Goal: Task Accomplishment & Management: Manage account settings

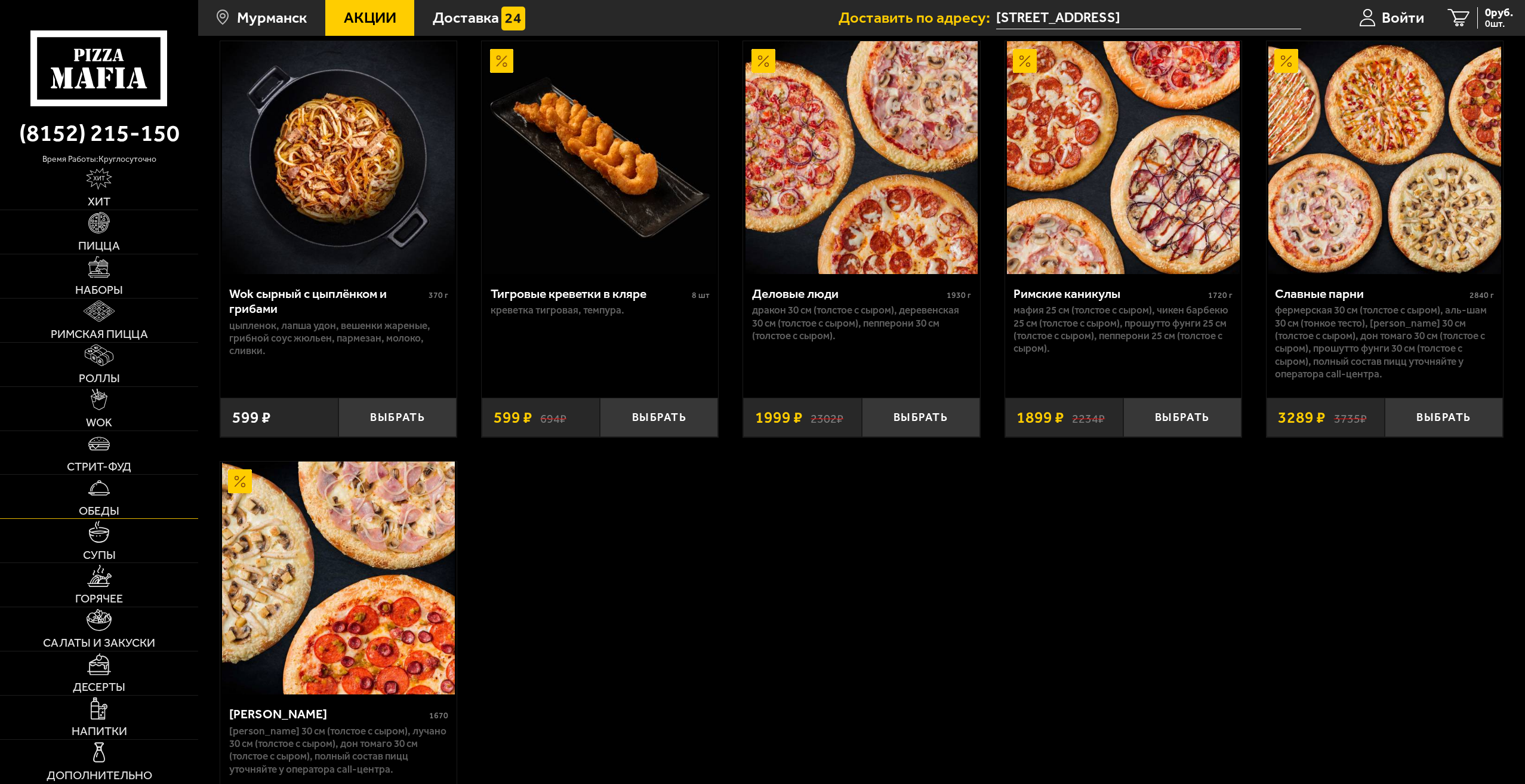
scroll to position [895, 0]
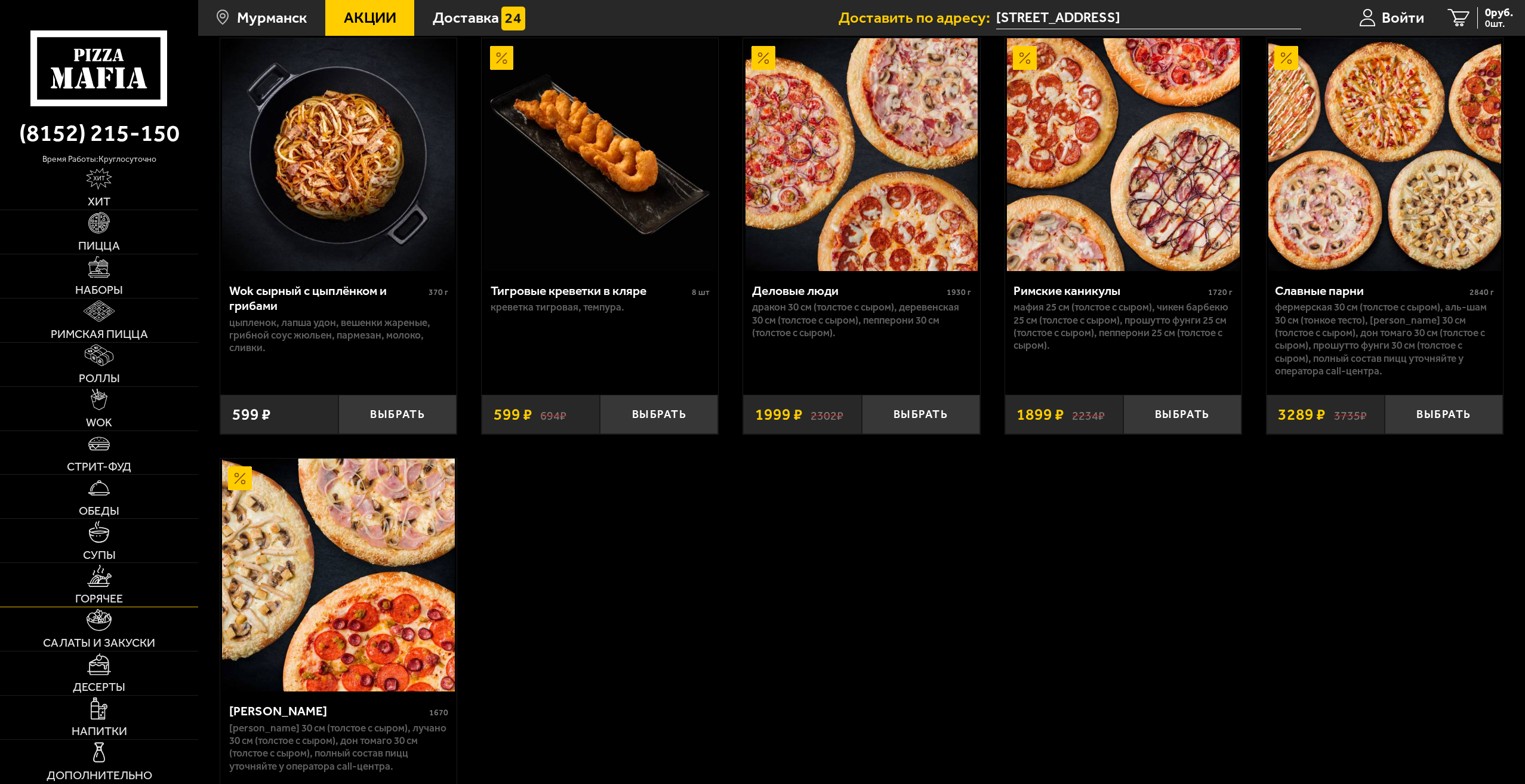
click at [94, 595] on span "Горячее" at bounding box center [100, 598] width 48 height 12
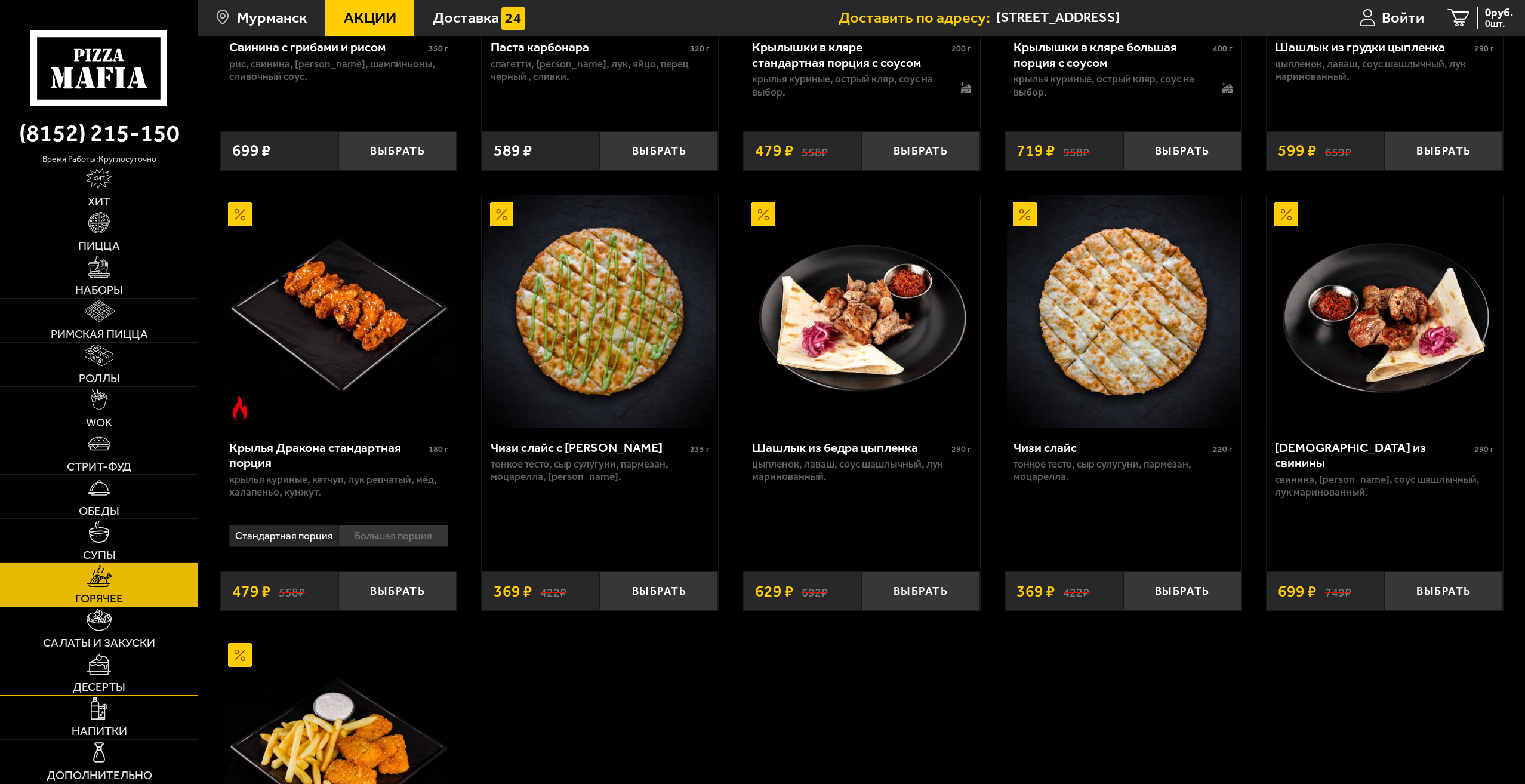
scroll to position [836, 0]
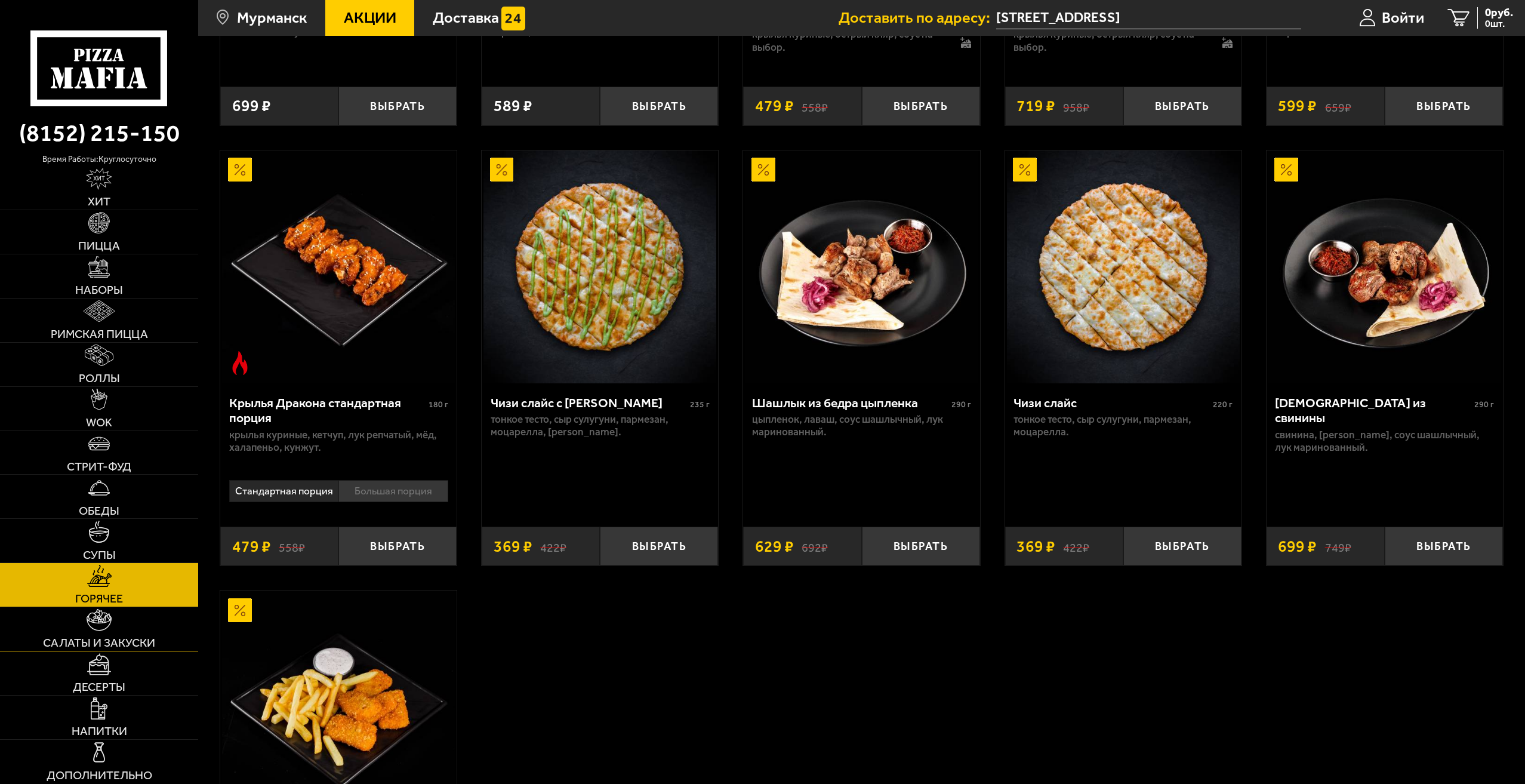
click at [106, 632] on link "Салаты и закуски" at bounding box center [99, 628] width 198 height 43
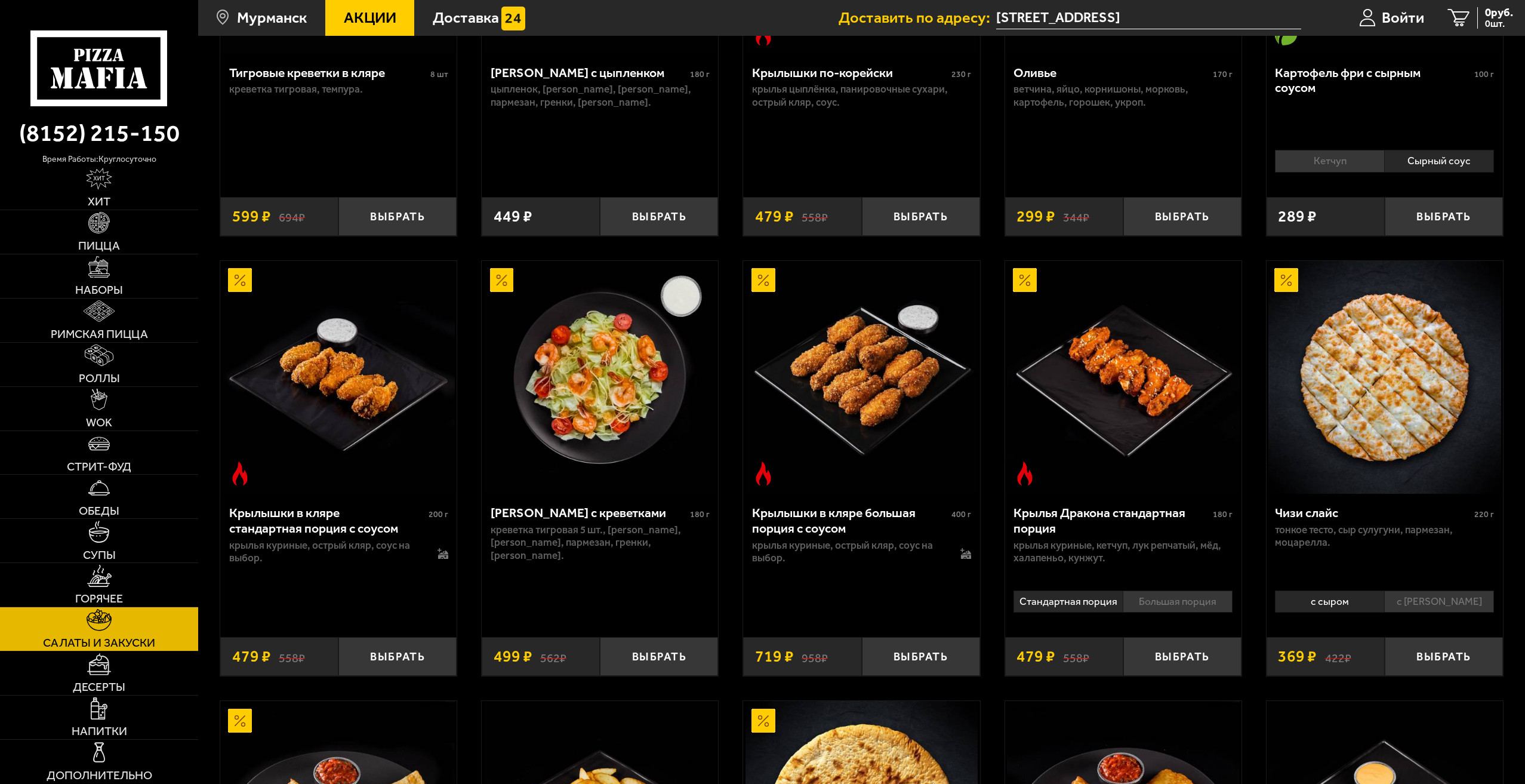
scroll to position [298, 0]
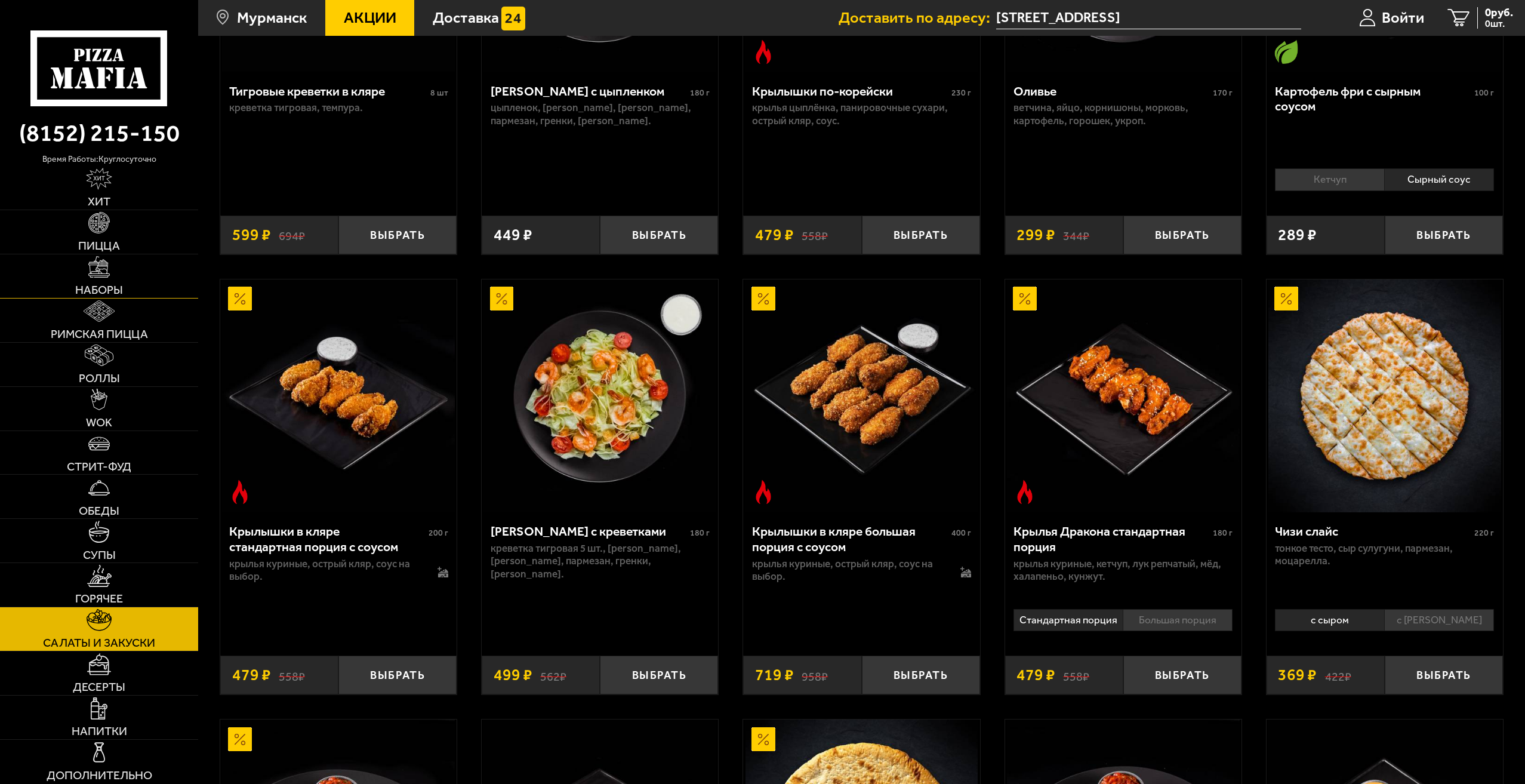
click at [92, 276] on img at bounding box center [99, 266] width 21 height 21
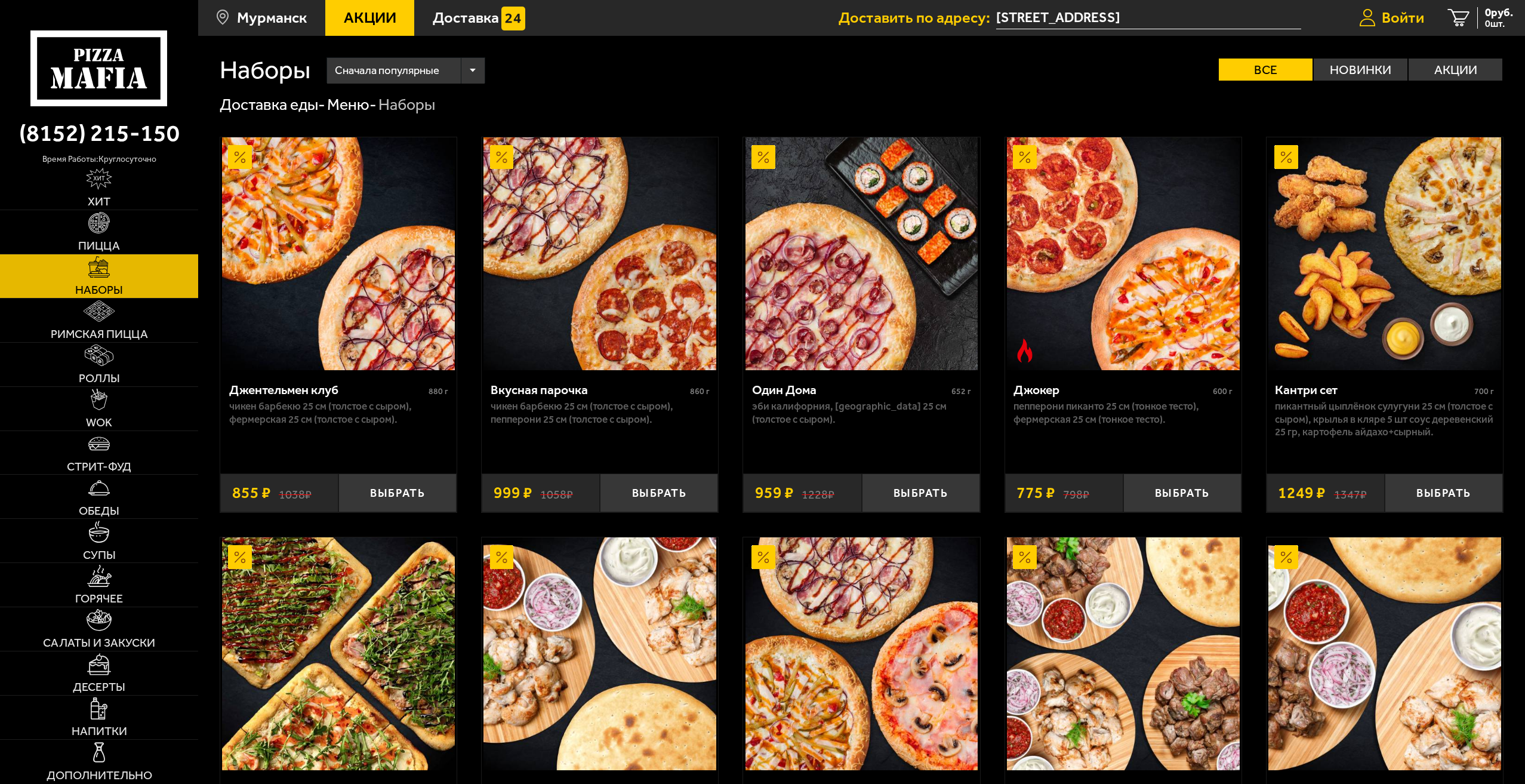
click at [1383, 28] on link "Войти" at bounding box center [1391, 18] width 89 height 36
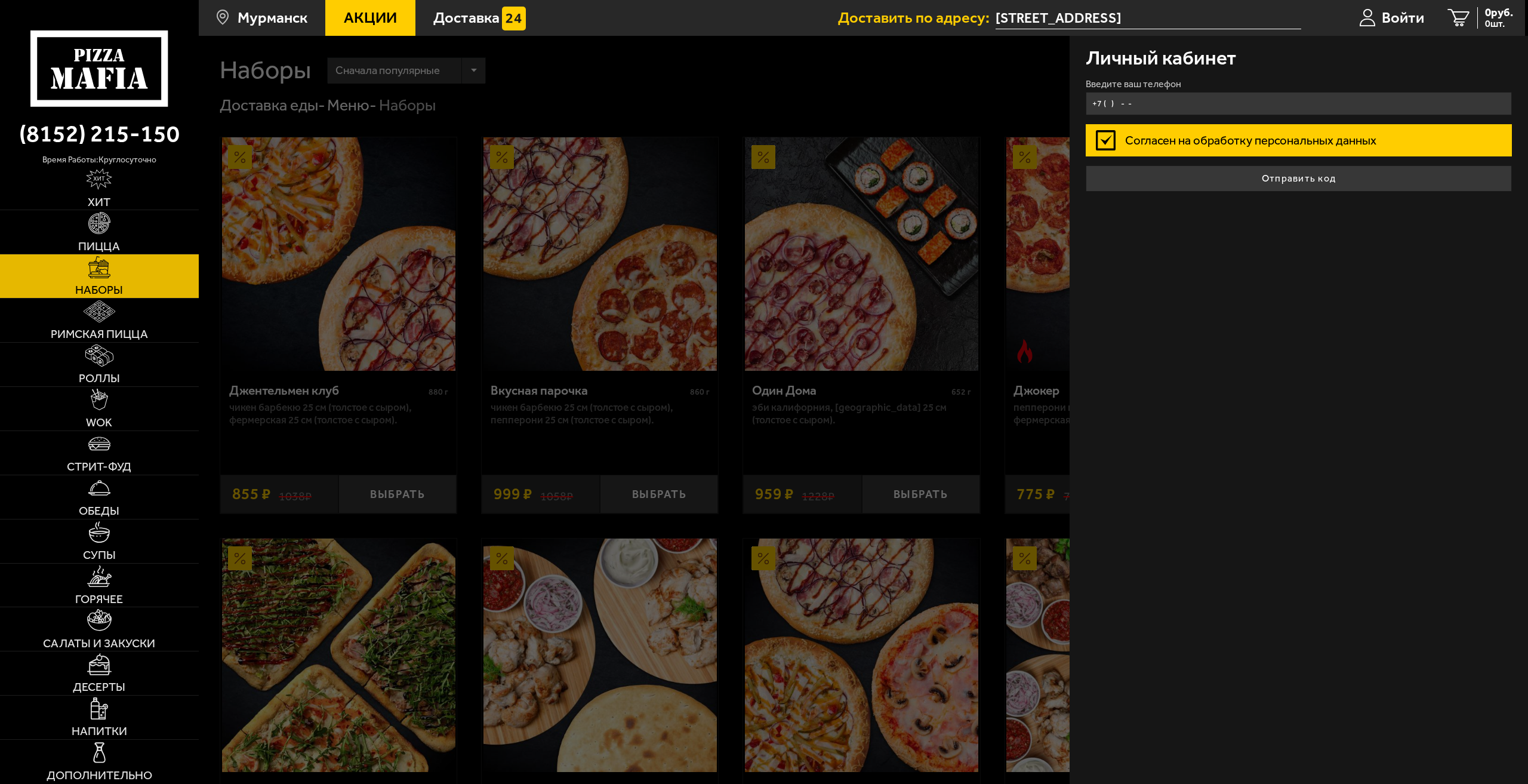
click at [1147, 102] on input "+7 ( ) - -" at bounding box center [1299, 103] width 427 height 23
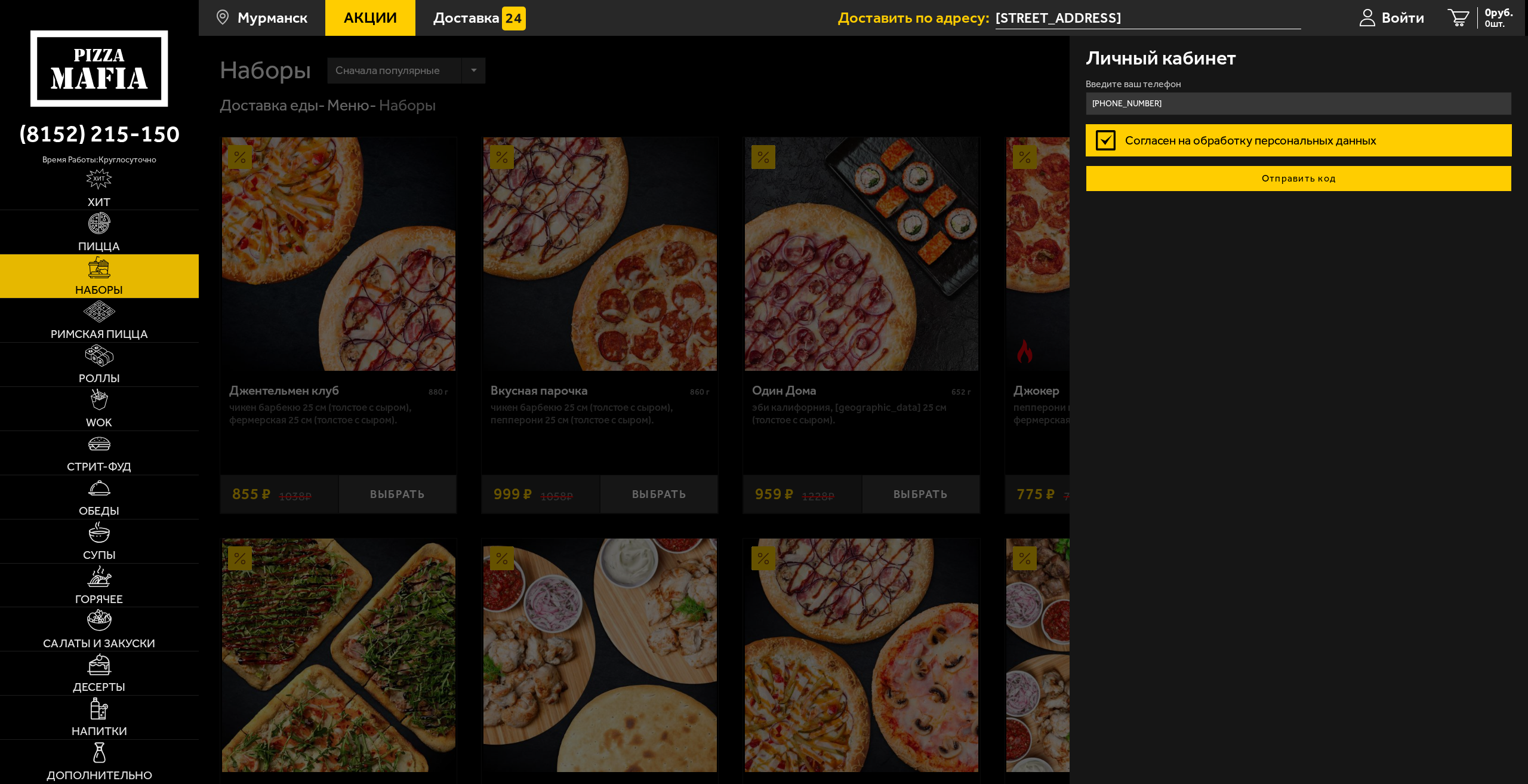
type input "[PHONE_NUMBER]"
click at [1291, 182] on button "Отправить код" at bounding box center [1299, 178] width 427 height 27
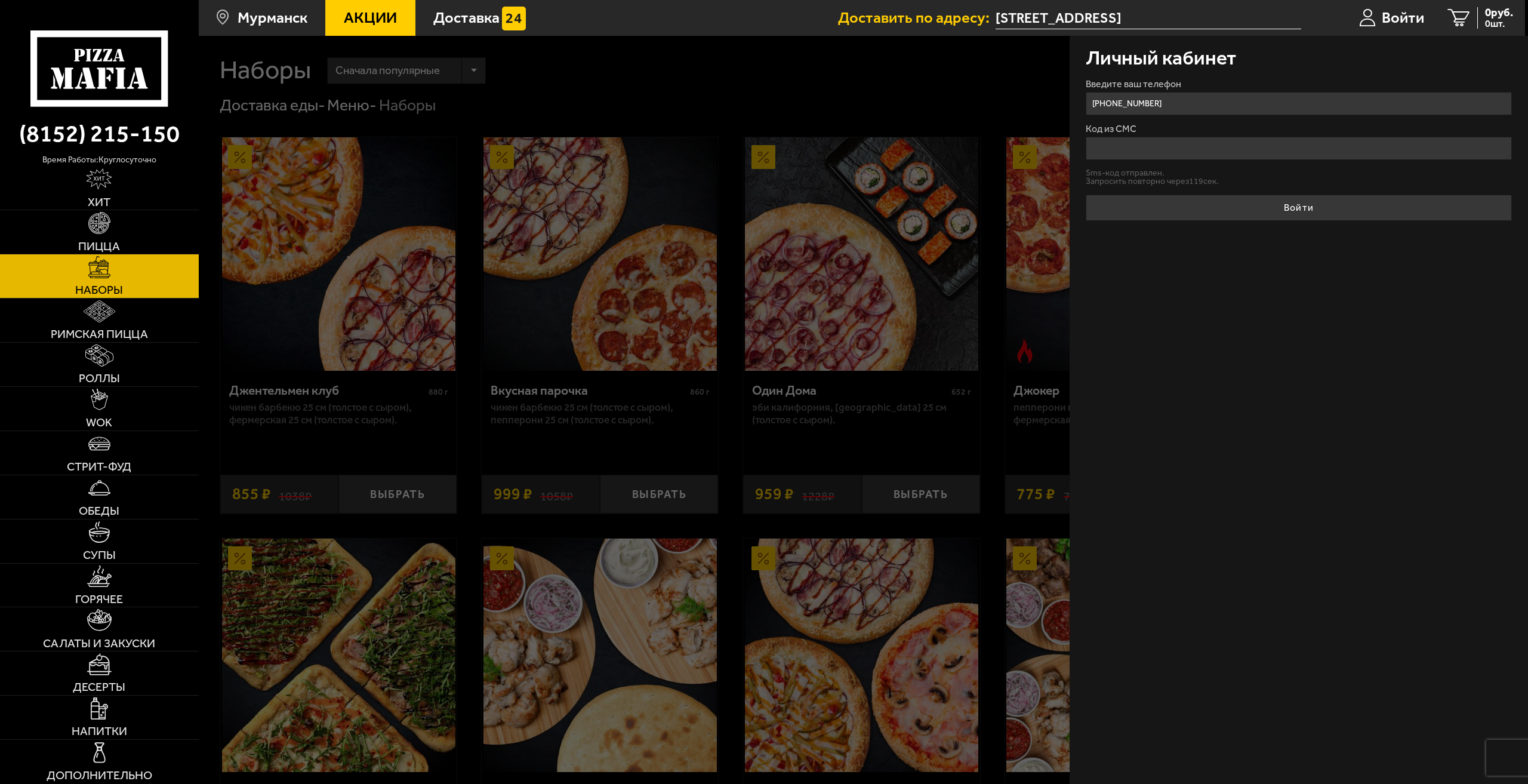
click at [1196, 152] on input "Код из СМС" at bounding box center [1299, 147] width 427 height 23
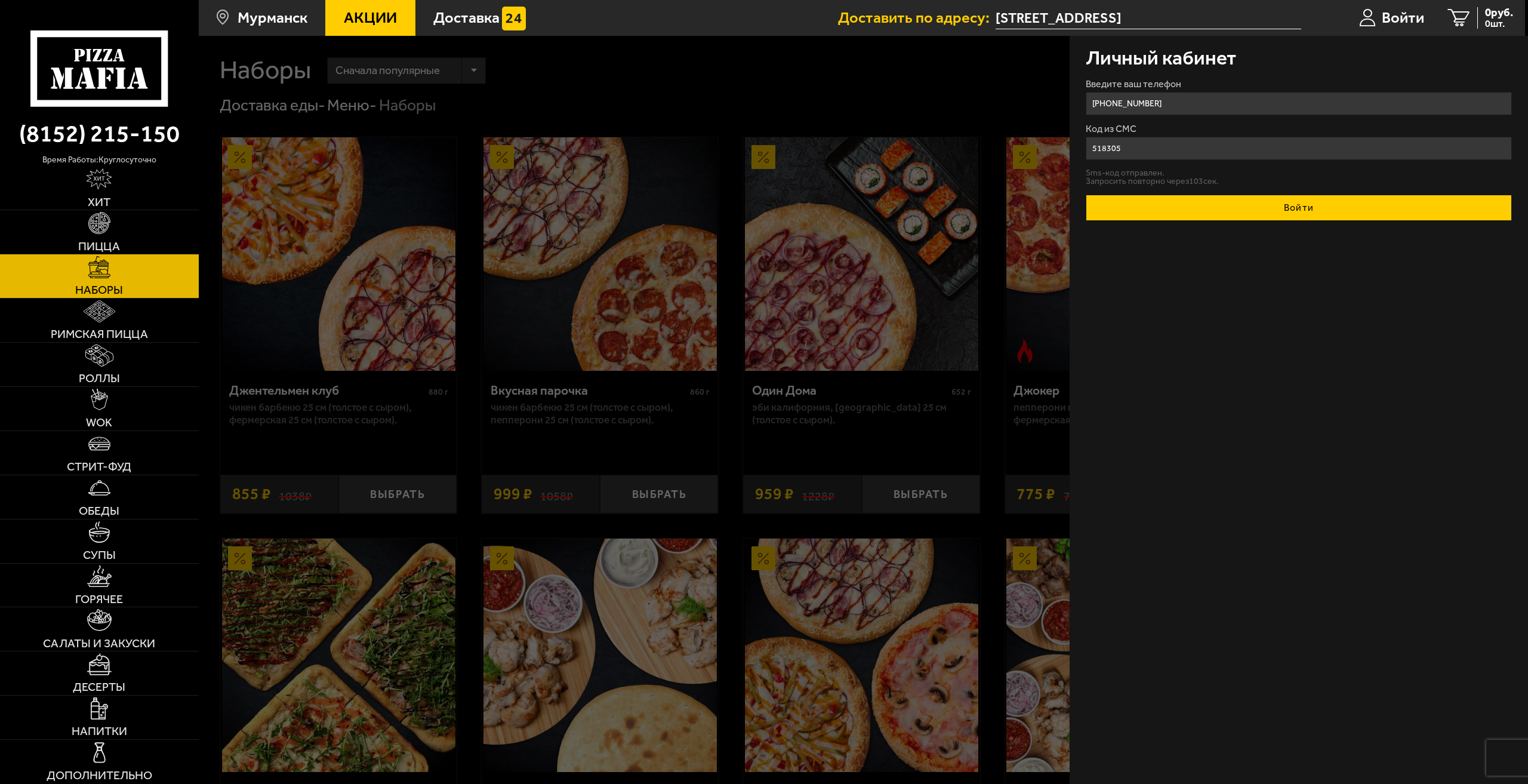
type input "518305"
click at [1318, 218] on button "Войти" at bounding box center [1299, 207] width 427 height 27
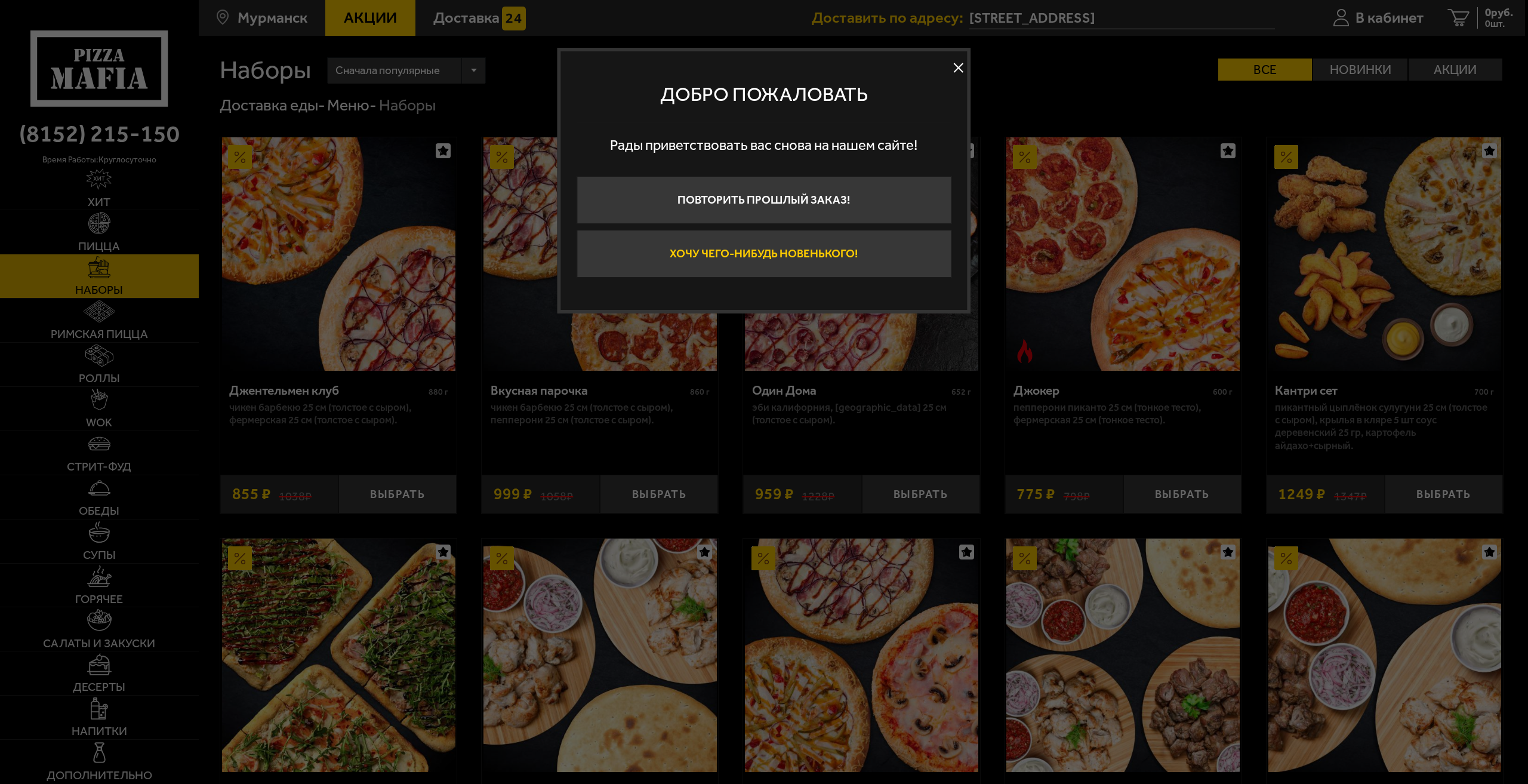
click at [772, 257] on button "Хочу чего-нибудь новенького!" at bounding box center [764, 253] width 375 height 48
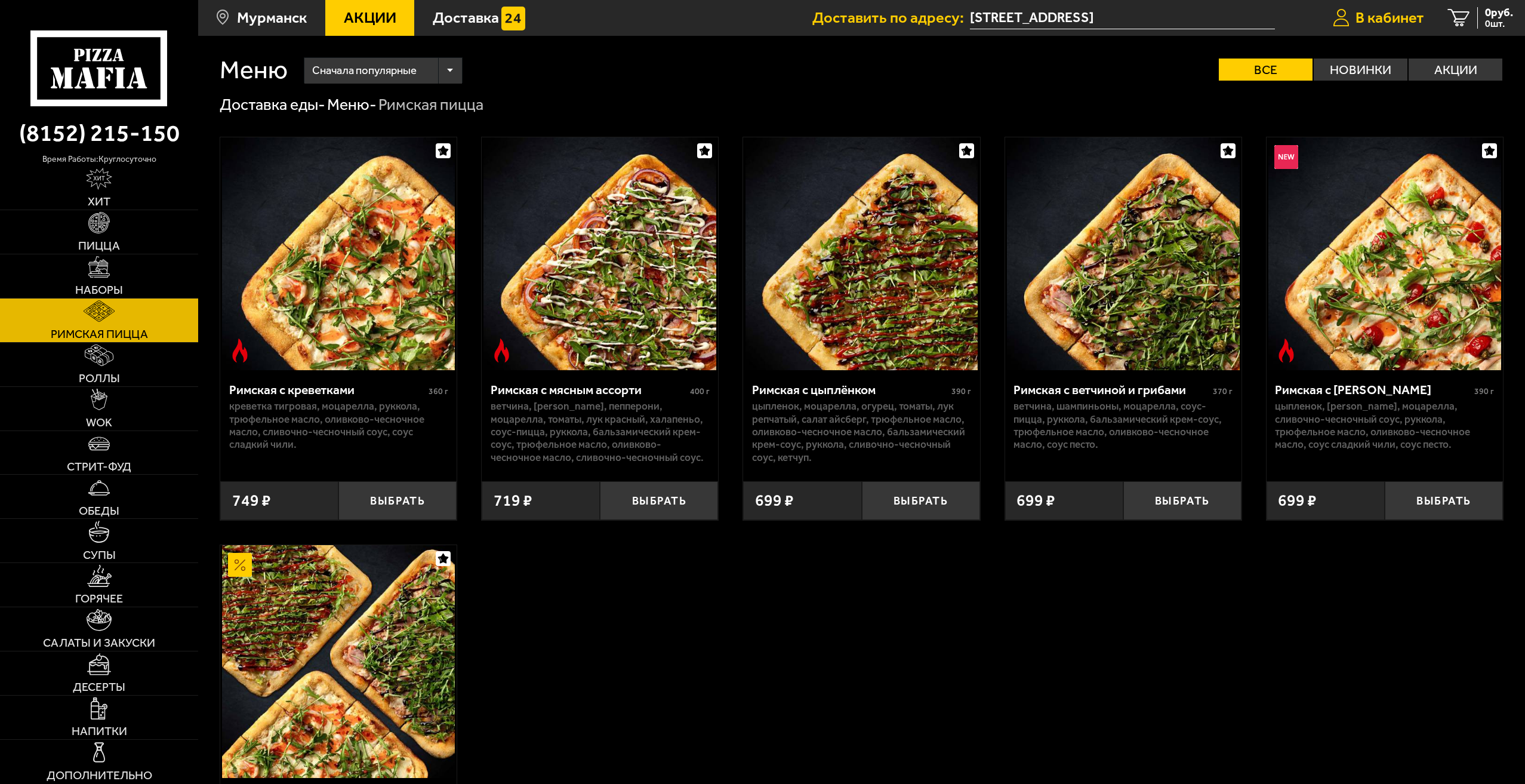
click at [1389, 19] on span "В кабинет" at bounding box center [1390, 18] width 68 height 16
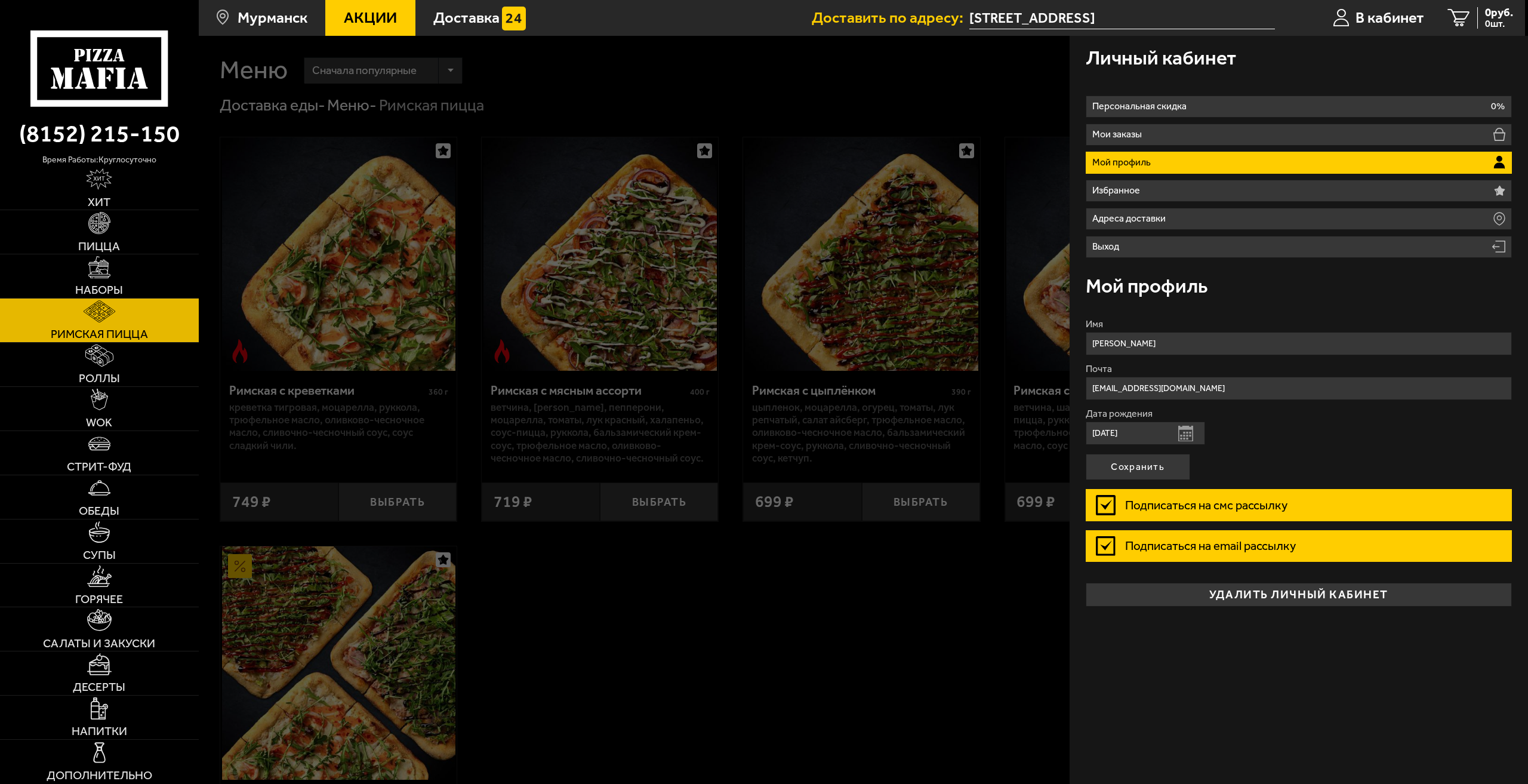
click at [1254, 160] on li "Мой профиль" at bounding box center [1299, 163] width 427 height 22
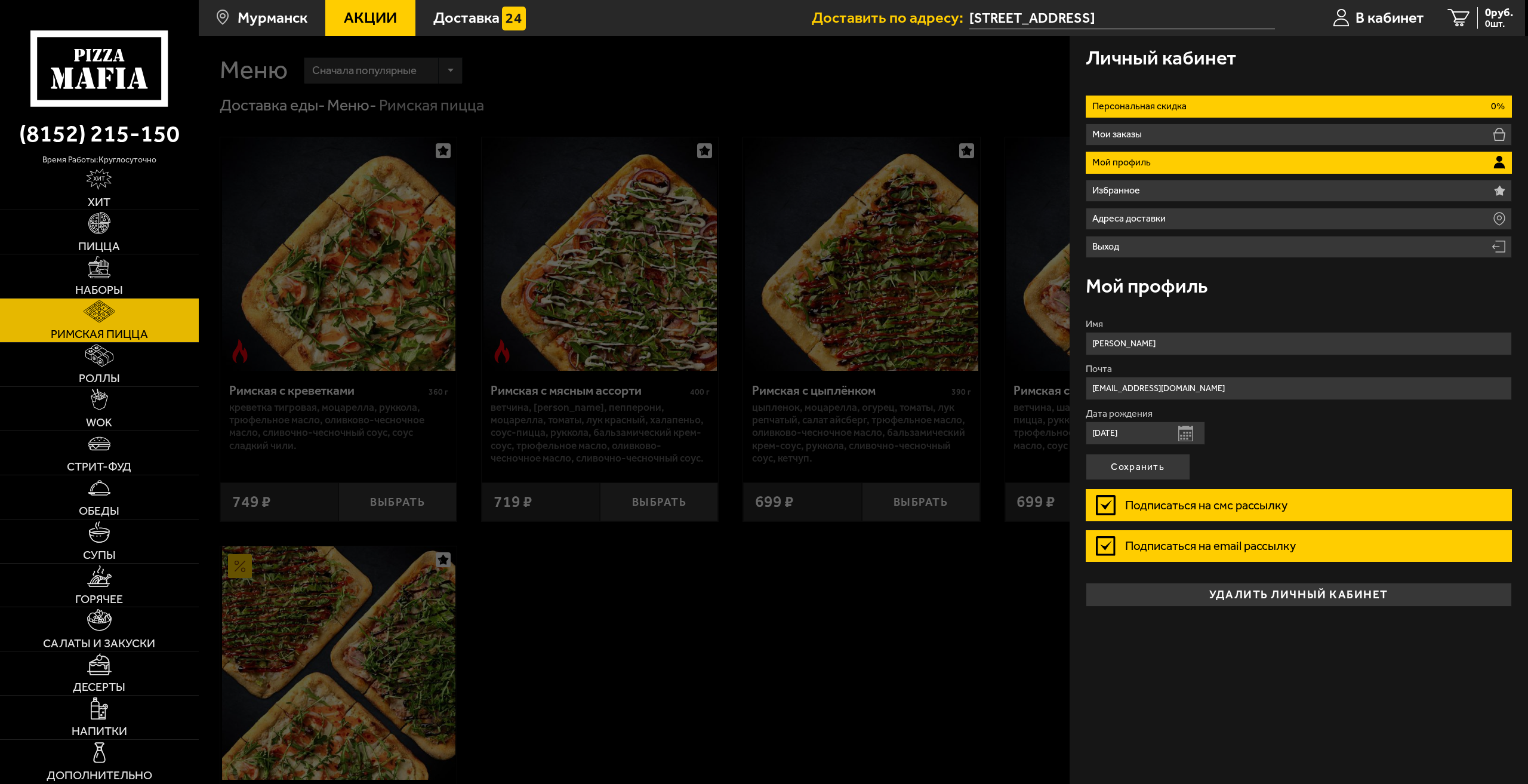
click at [1205, 102] on li "Персональная скидка 0%" at bounding box center [1299, 107] width 427 height 22
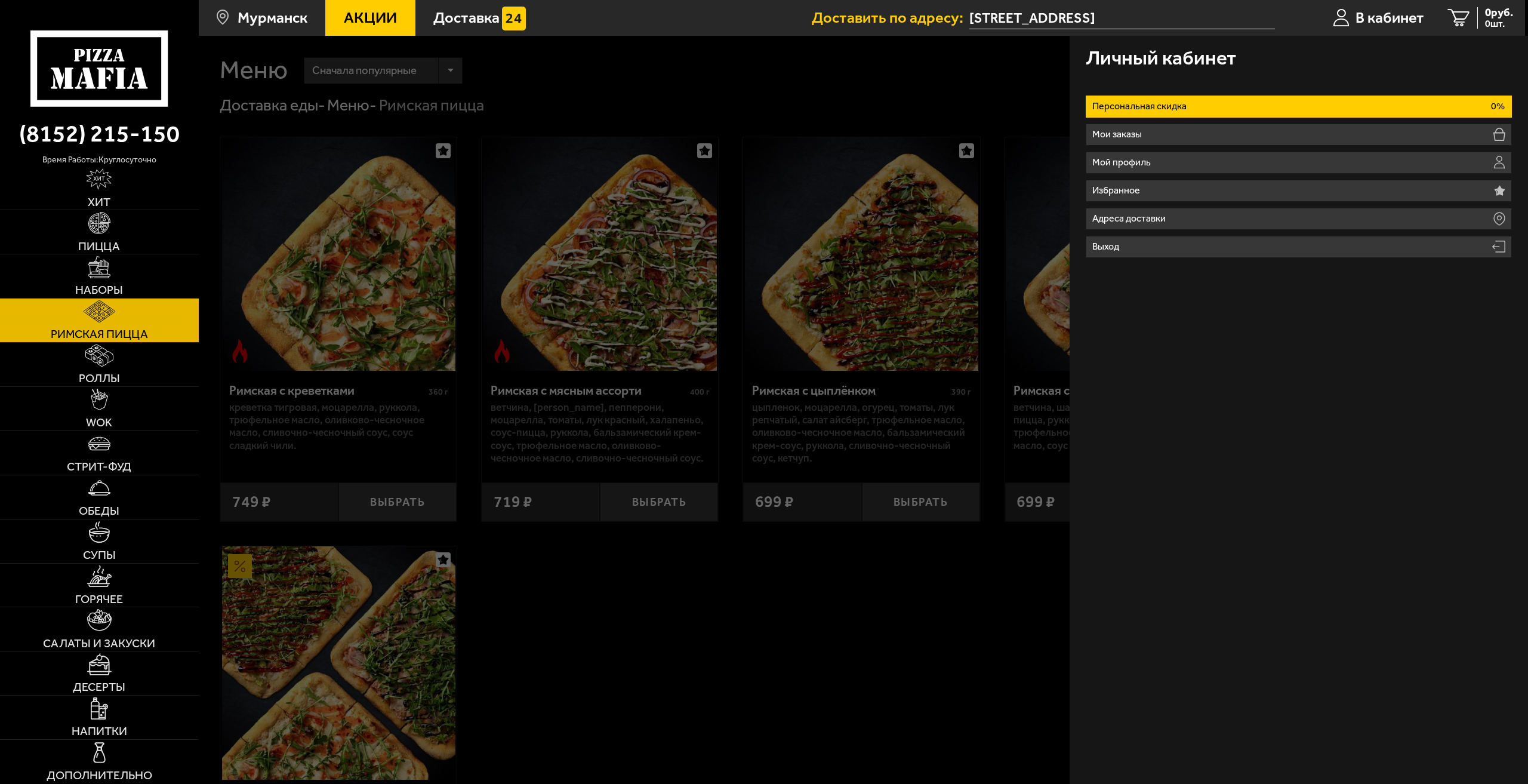
click at [892, 55] on div at bounding box center [963, 427] width 1528 height 784
